Goal: Manage account settings

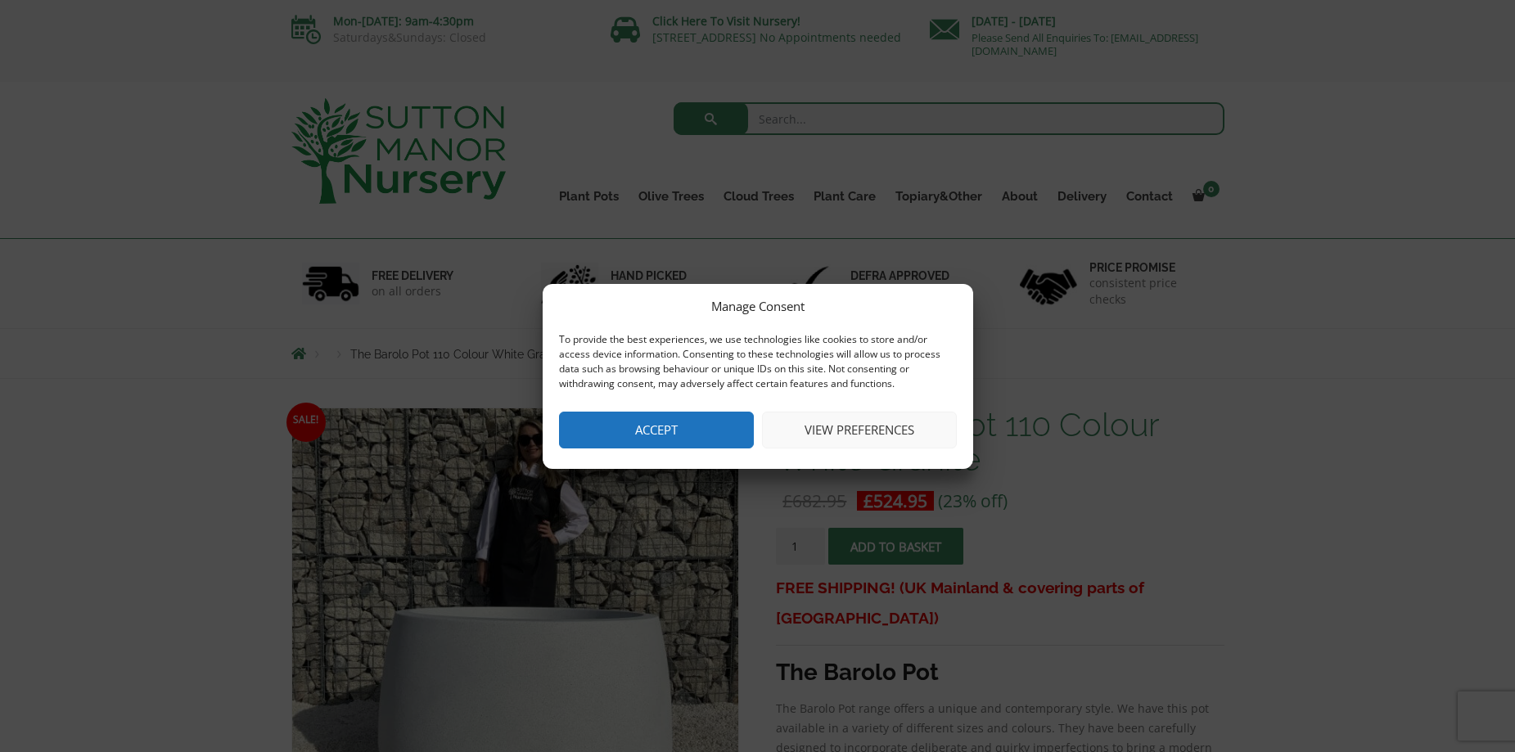
click at [872, 435] on button "View preferences" at bounding box center [859, 430] width 195 height 37
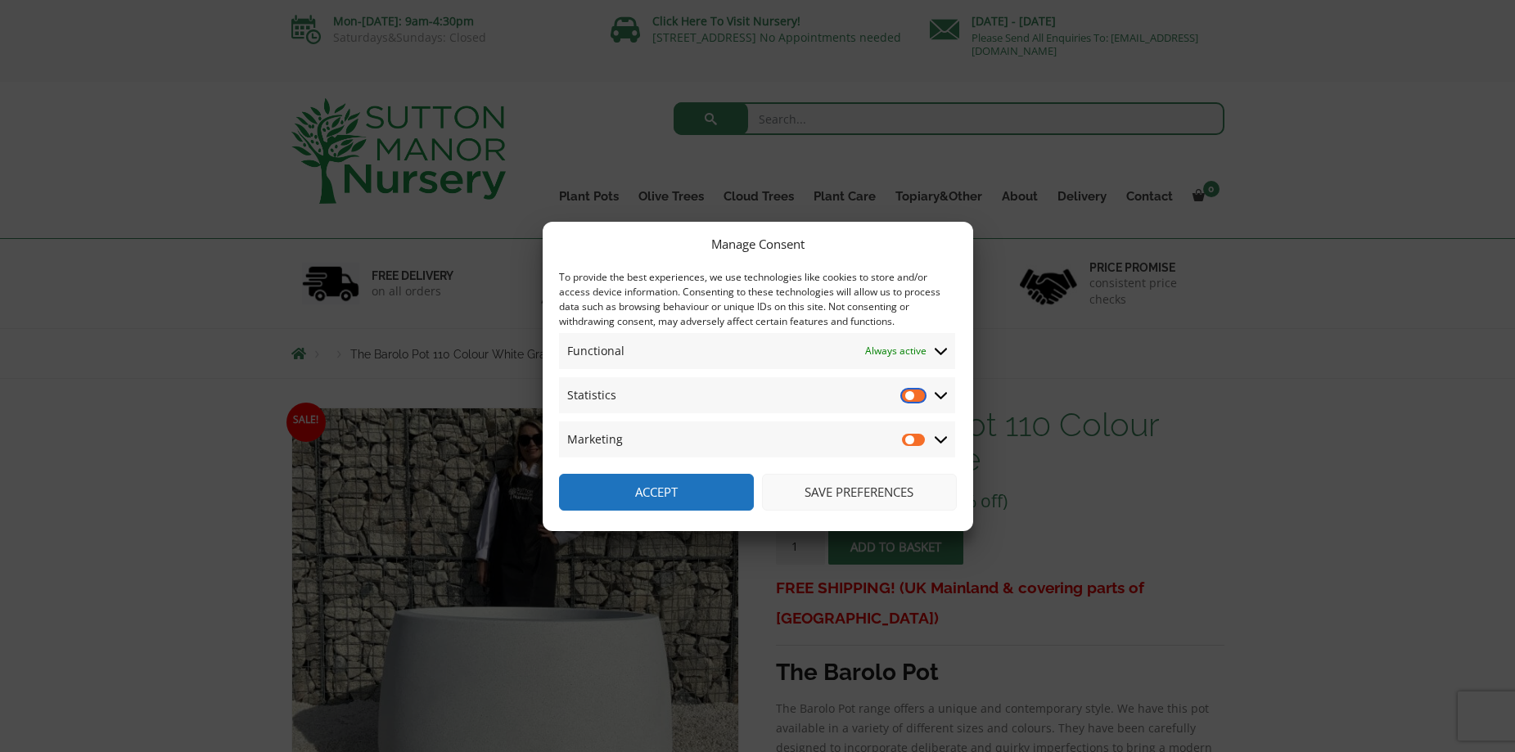
click at [915, 397] on input "Statistics" at bounding box center [914, 395] width 25 height 16
checkbox input "true"
click at [914, 443] on input "Marketing" at bounding box center [914, 439] width 25 height 16
click at [907, 441] on input "Marketing" at bounding box center [914, 439] width 25 height 16
checkbox input "false"
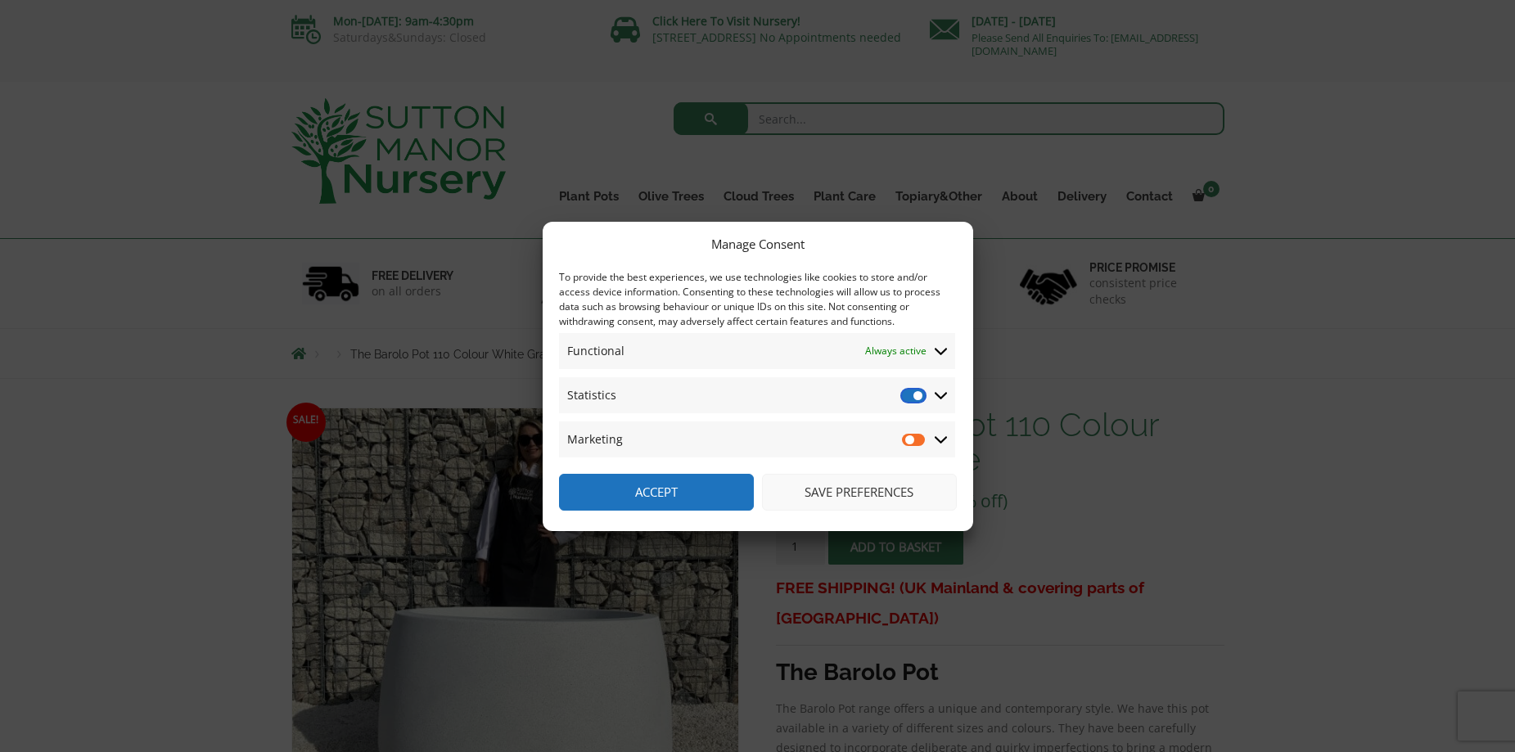
click at [908, 394] on input "Statistics" at bounding box center [914, 395] width 25 height 16
checkbox input "false"
click at [936, 348] on icon at bounding box center [941, 351] width 13 height 15
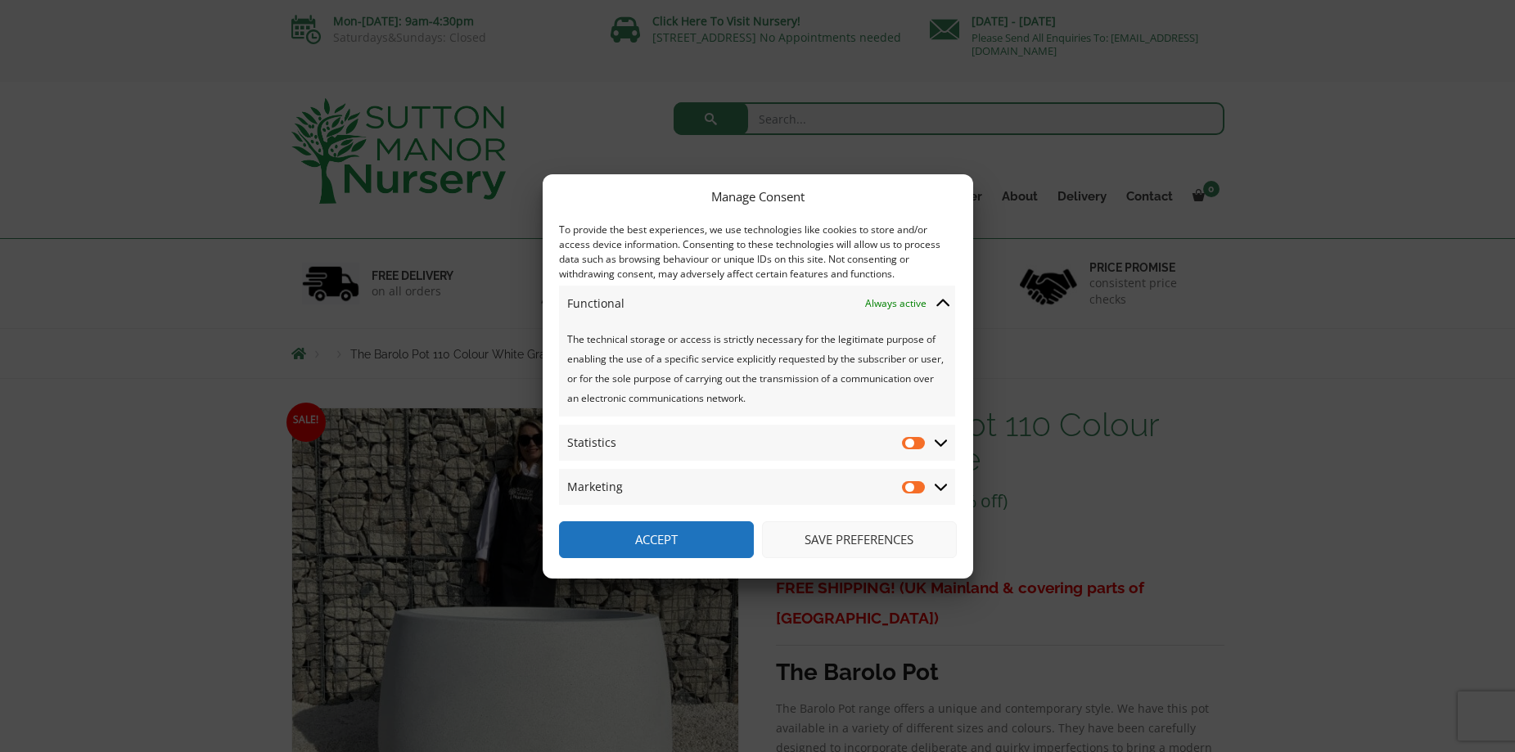
click at [715, 539] on button "Accept" at bounding box center [656, 539] width 195 height 37
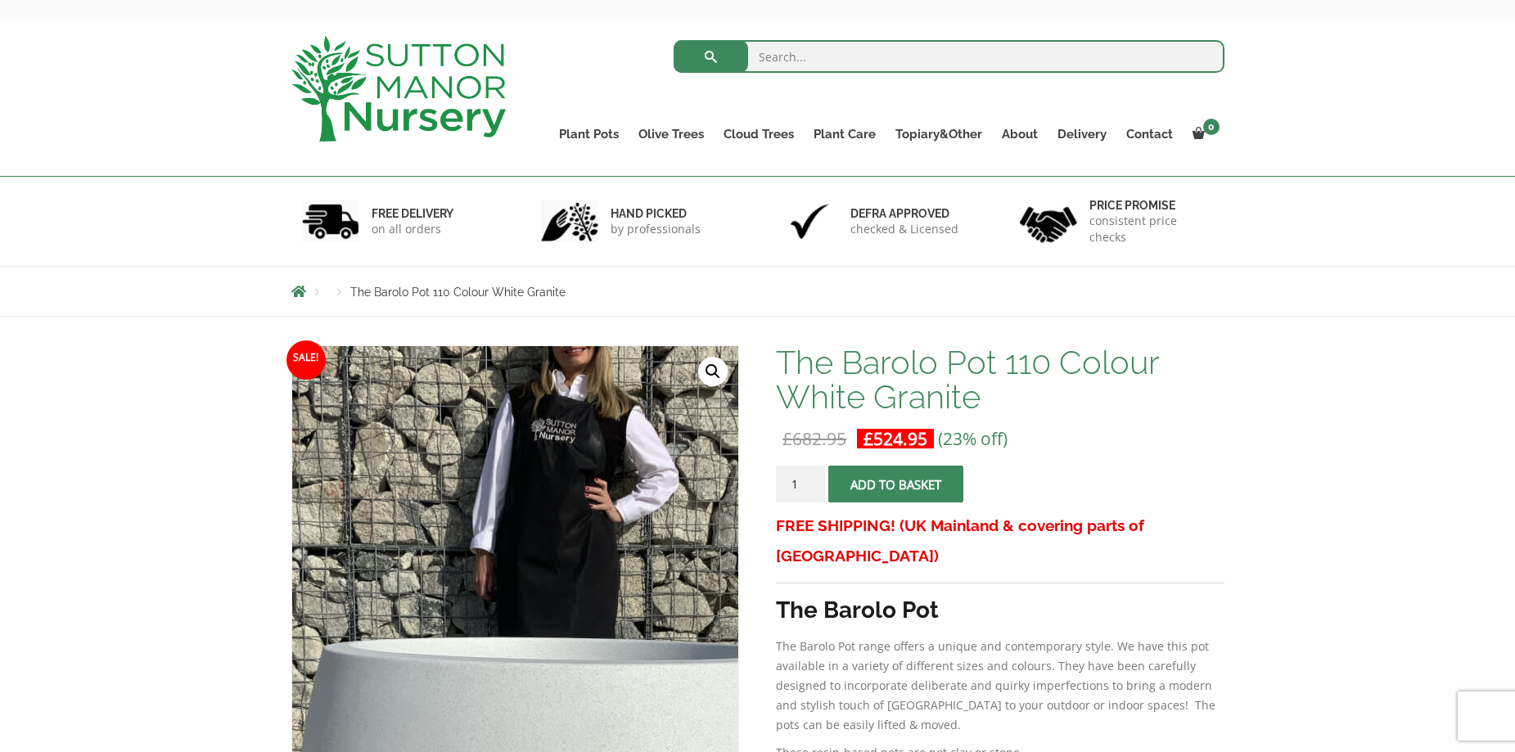
scroll to position [409, 0]
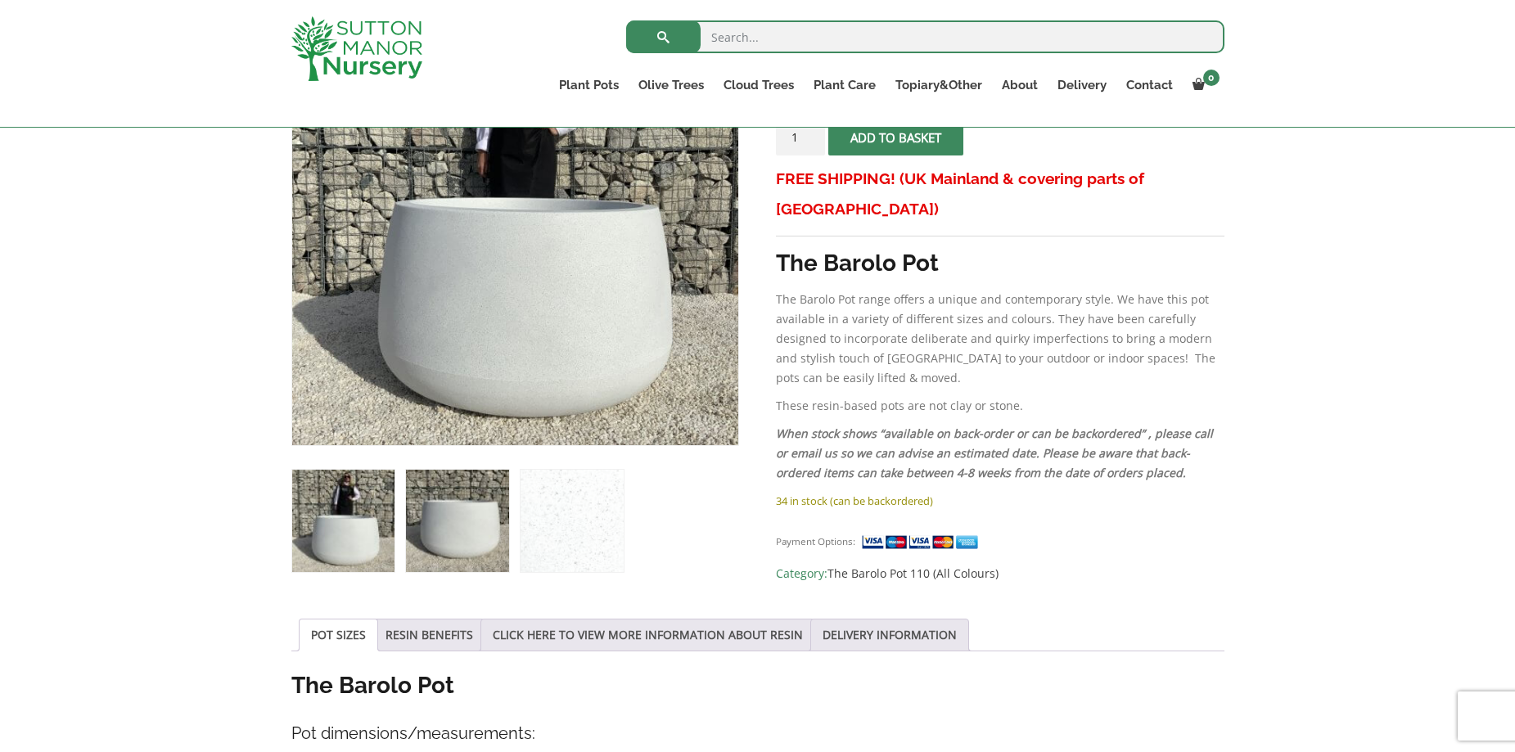
click at [457, 533] on img at bounding box center [457, 521] width 102 height 102
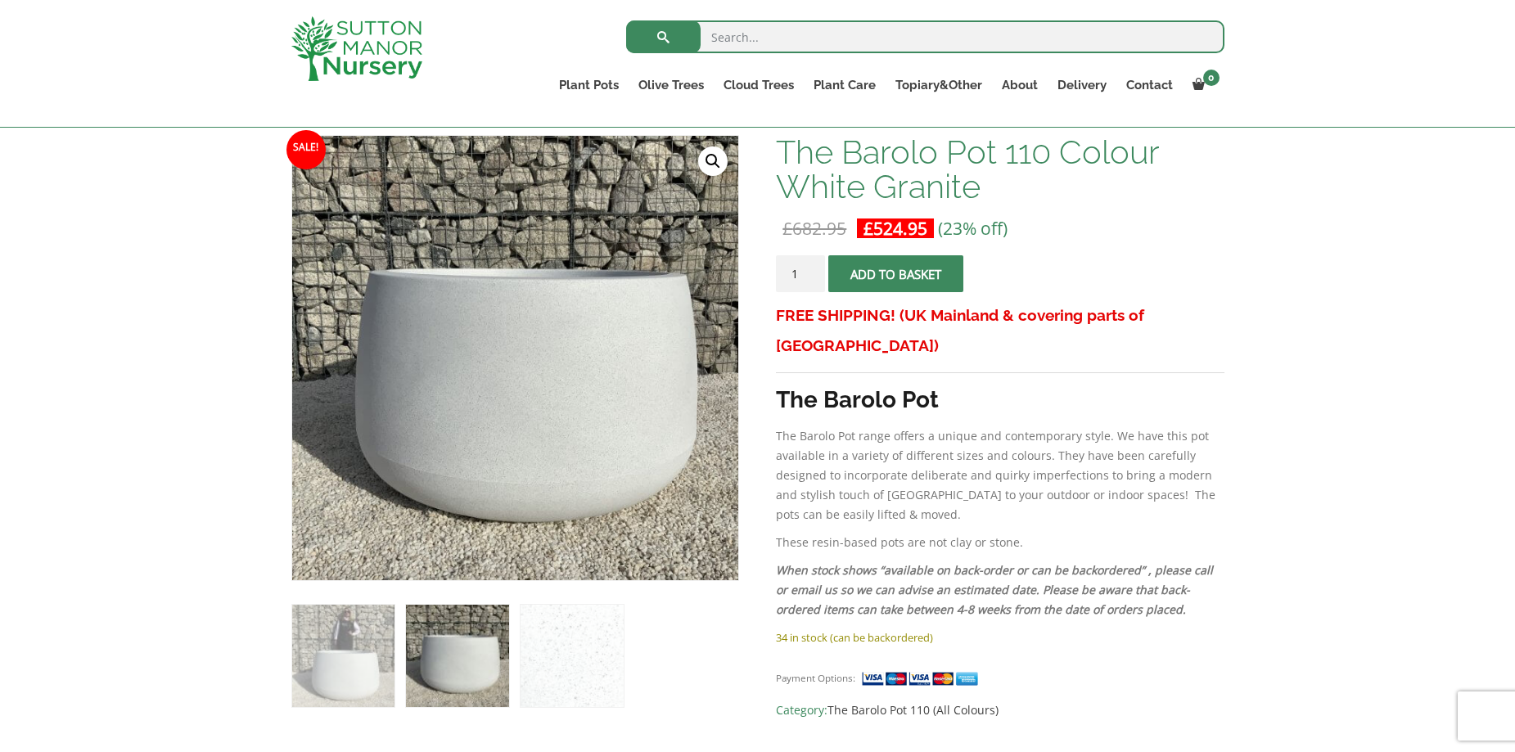
scroll to position [0, 0]
